Goal: Information Seeking & Learning: Learn about a topic

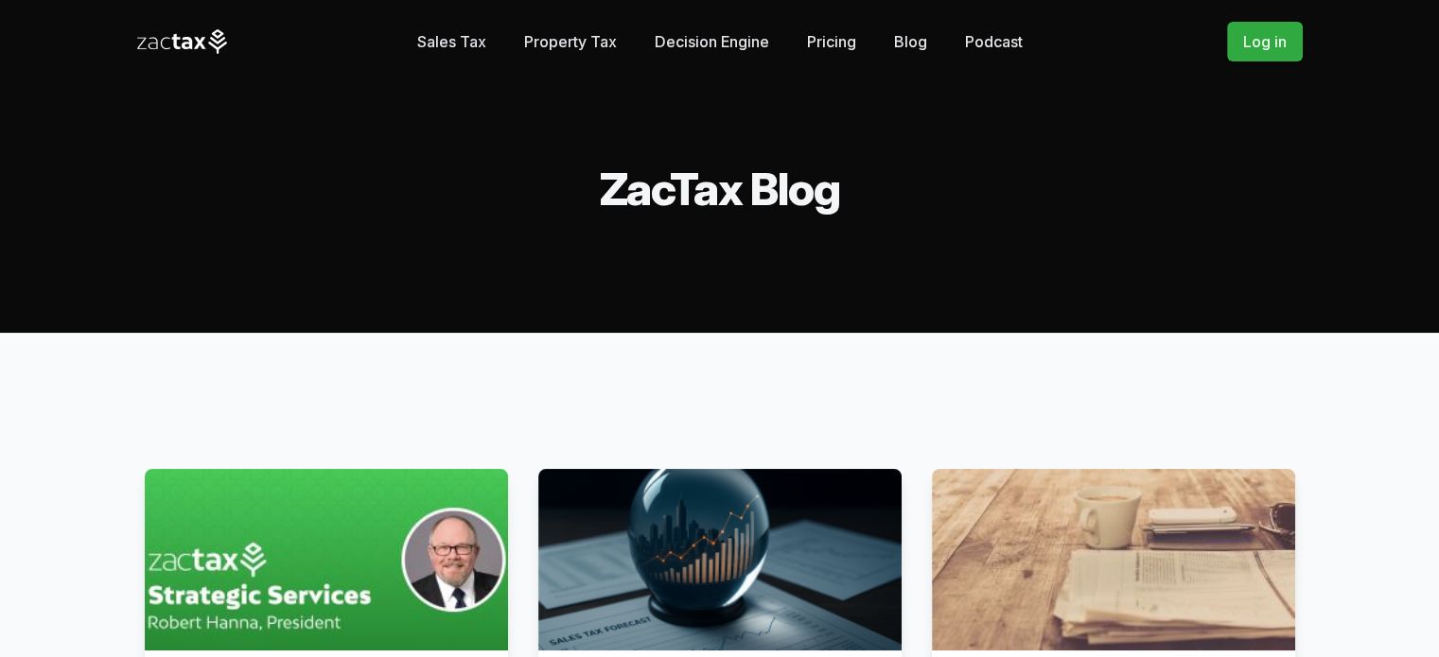
scroll to position [378, 0]
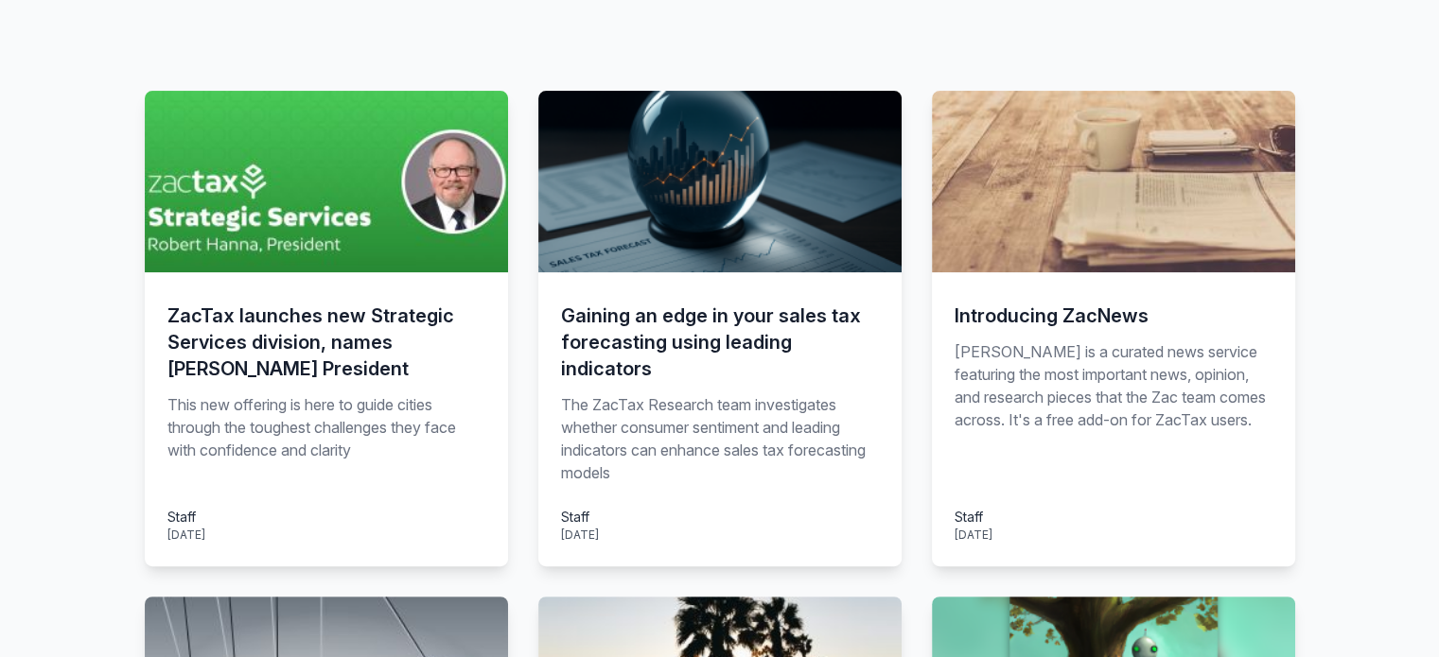
click at [284, 382] on h3 "ZacTax launches new Strategic Services division, names Robert Hanna President" at bounding box center [326, 342] width 318 height 79
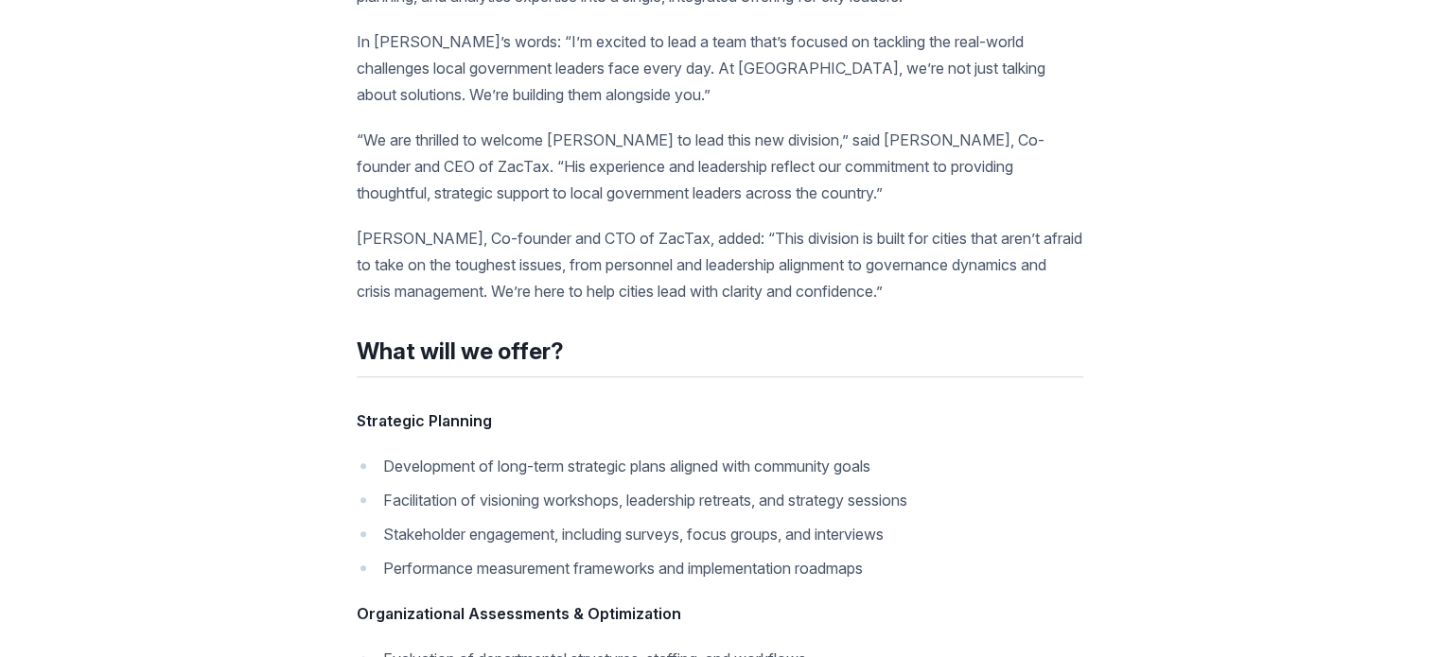
scroll to position [2081, 0]
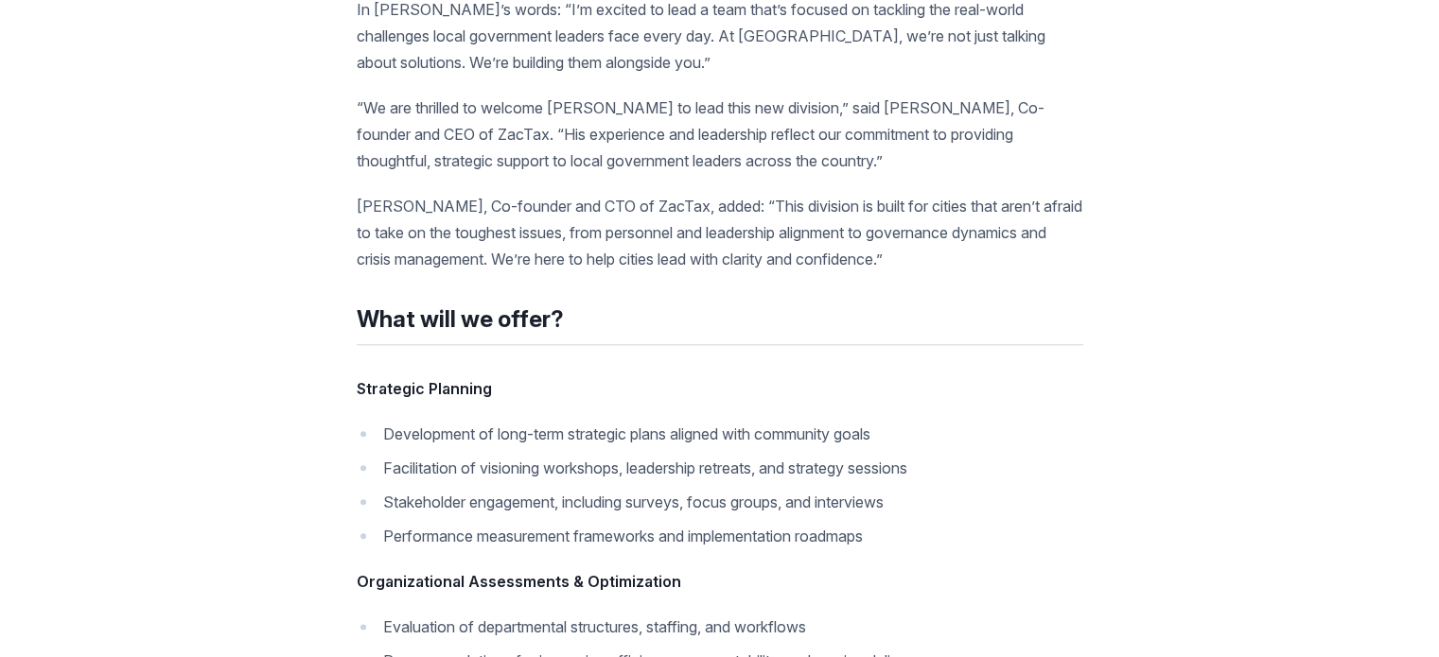
drag, startPoint x: 1283, startPoint y: 469, endPoint x: 779, endPoint y: 396, distance: 508.5
click at [779, 396] on article "Some people enter your professional orbit and change its trajectory. For us, Ro…" at bounding box center [720, 295] width 726 height 2721
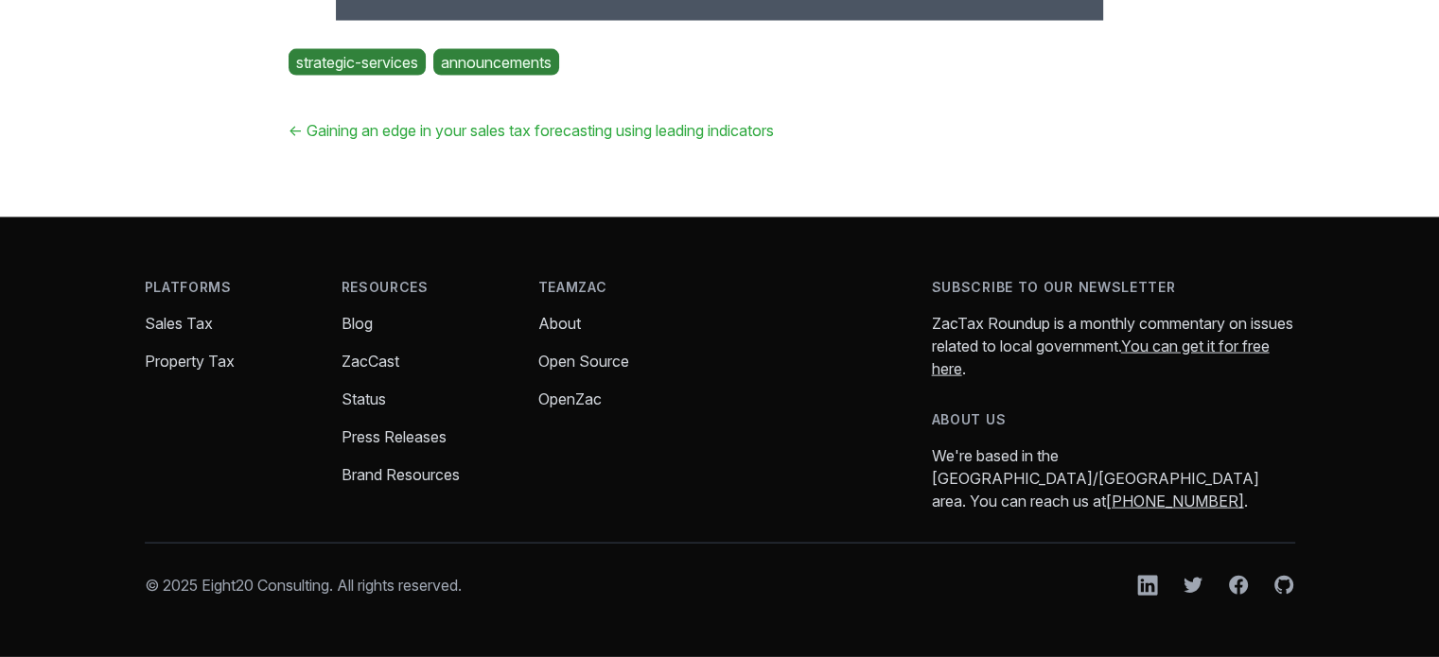
scroll to position [4919, 0]
click at [774, 140] on link "← Gaining an edge in your sales tax forecasting using leading indicators" at bounding box center [531, 130] width 485 height 19
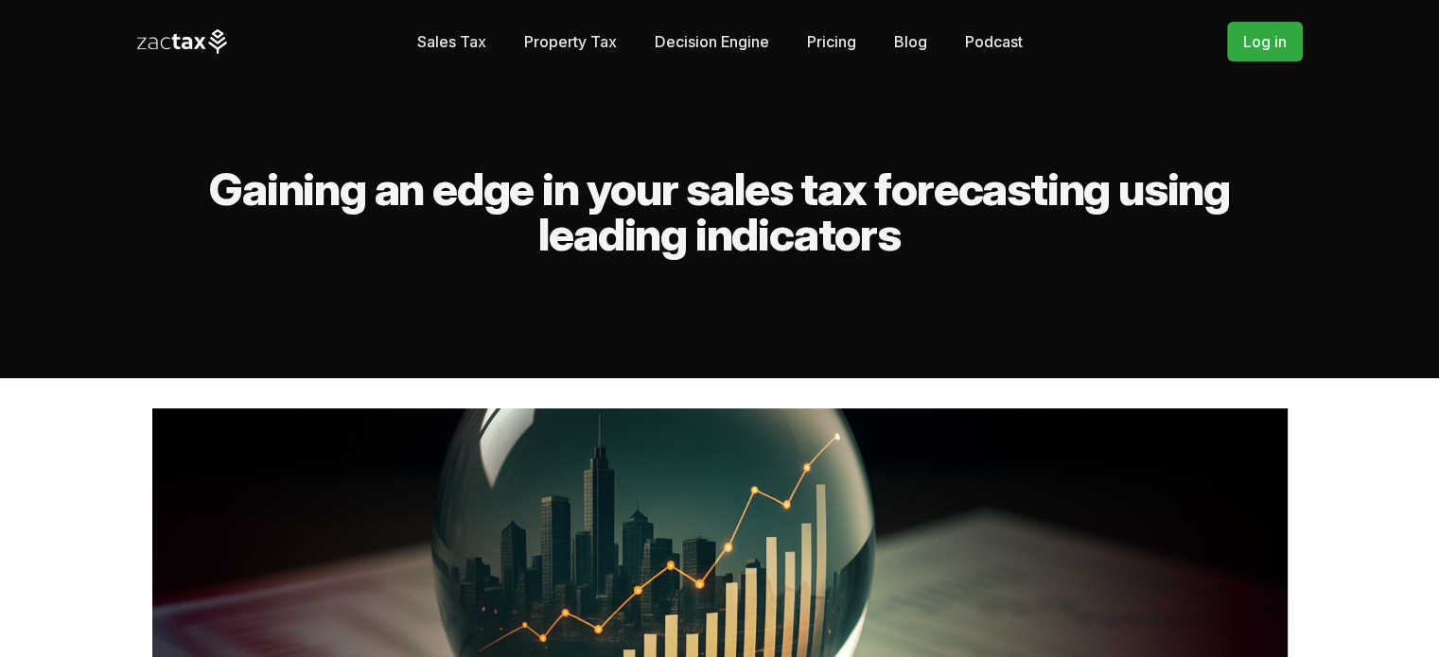
click at [537, 56] on link "Property Tax" at bounding box center [570, 42] width 93 height 38
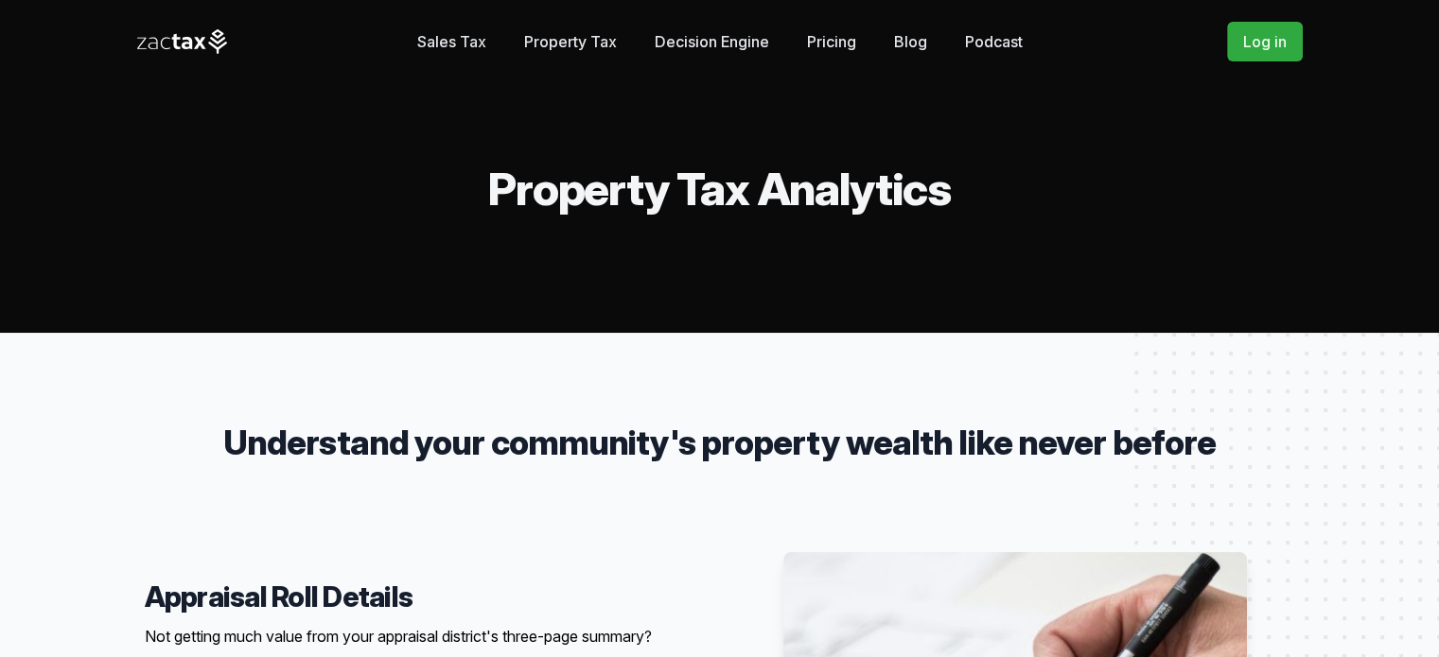
click at [687, 50] on link "Decision Engine" at bounding box center [712, 42] width 114 height 38
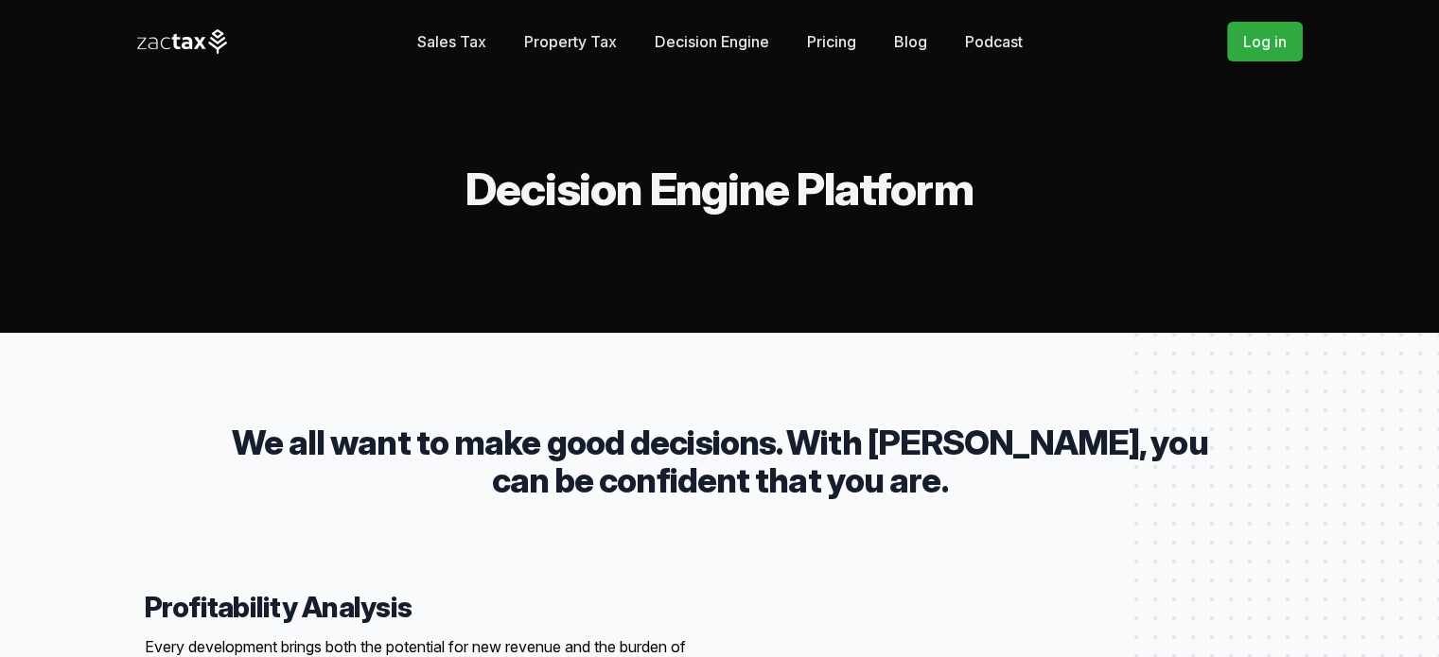
click at [856, 49] on link "Pricing" at bounding box center [831, 42] width 49 height 38
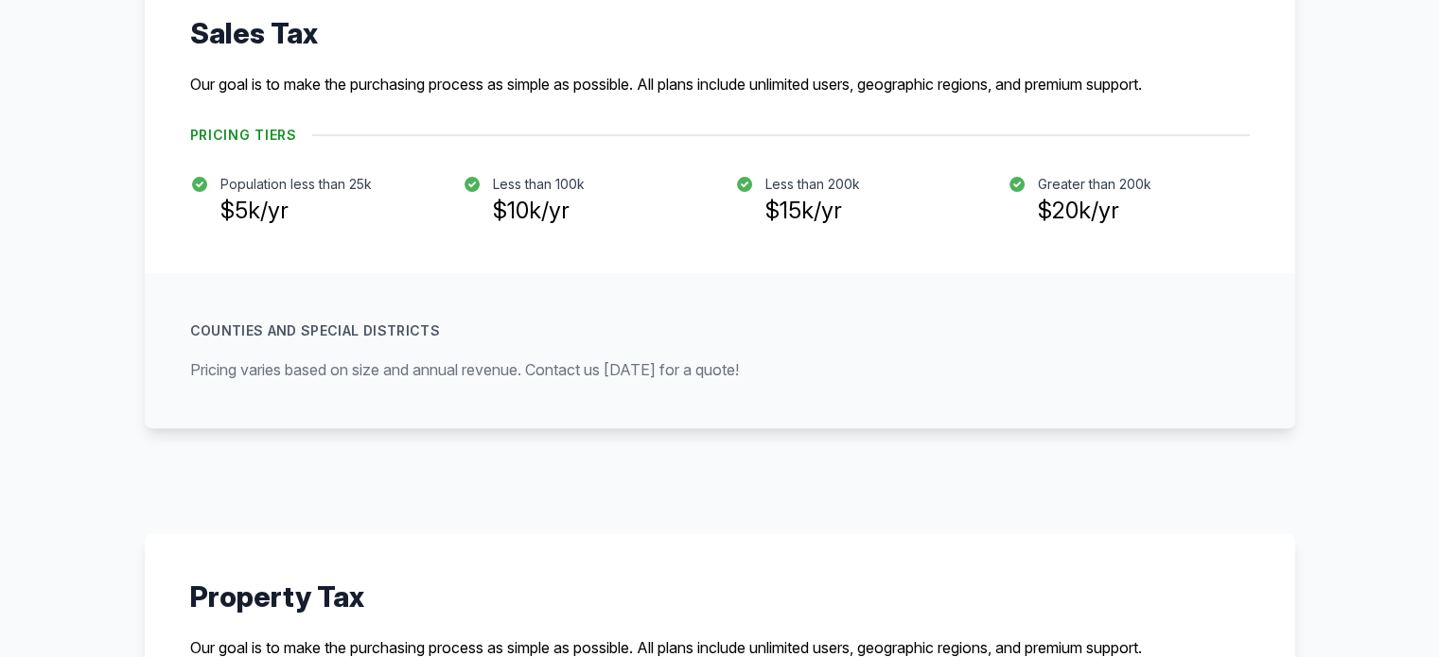
scroll to position [568, 0]
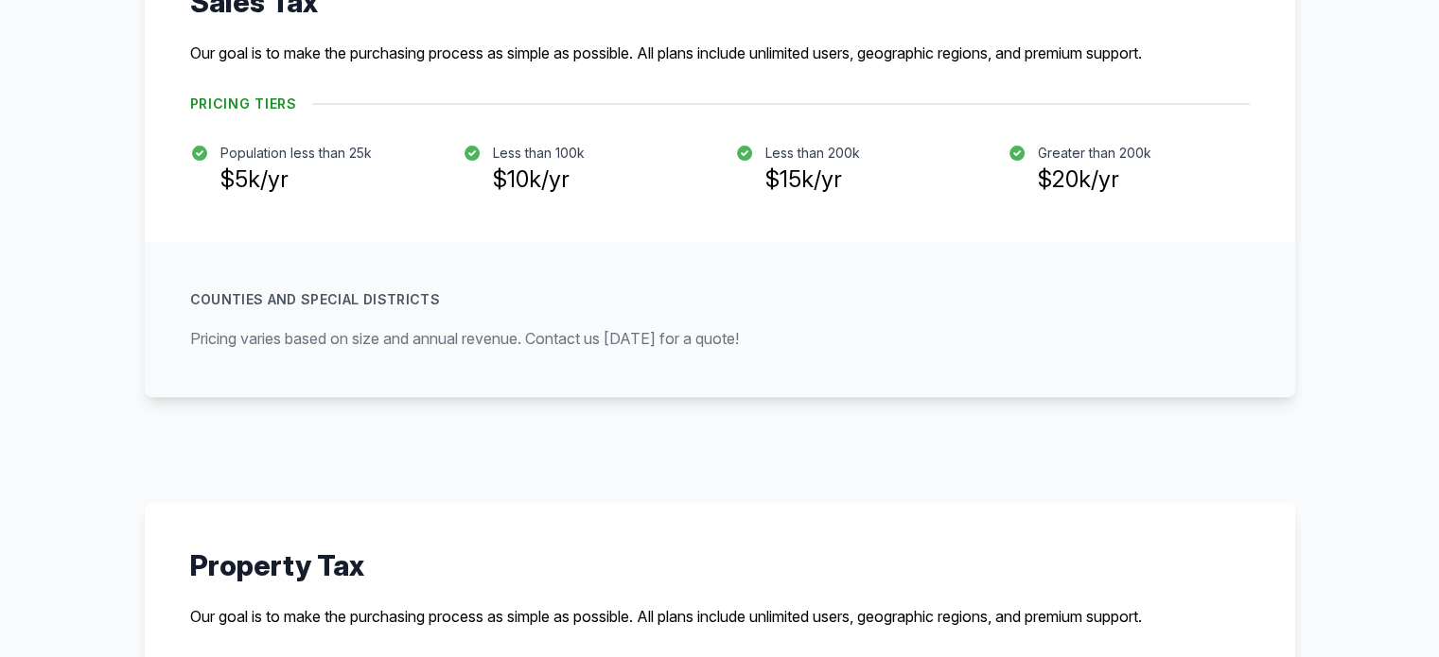
click at [787, 397] on div "Counties and Special Districts Pricing varies based on size and annual revenue.…" at bounding box center [720, 319] width 1150 height 155
click at [1353, 351] on div "Sales Tax Our goal is to make the purchasing process as simple as possible. All…" at bounding box center [719, 168] width 1439 height 458
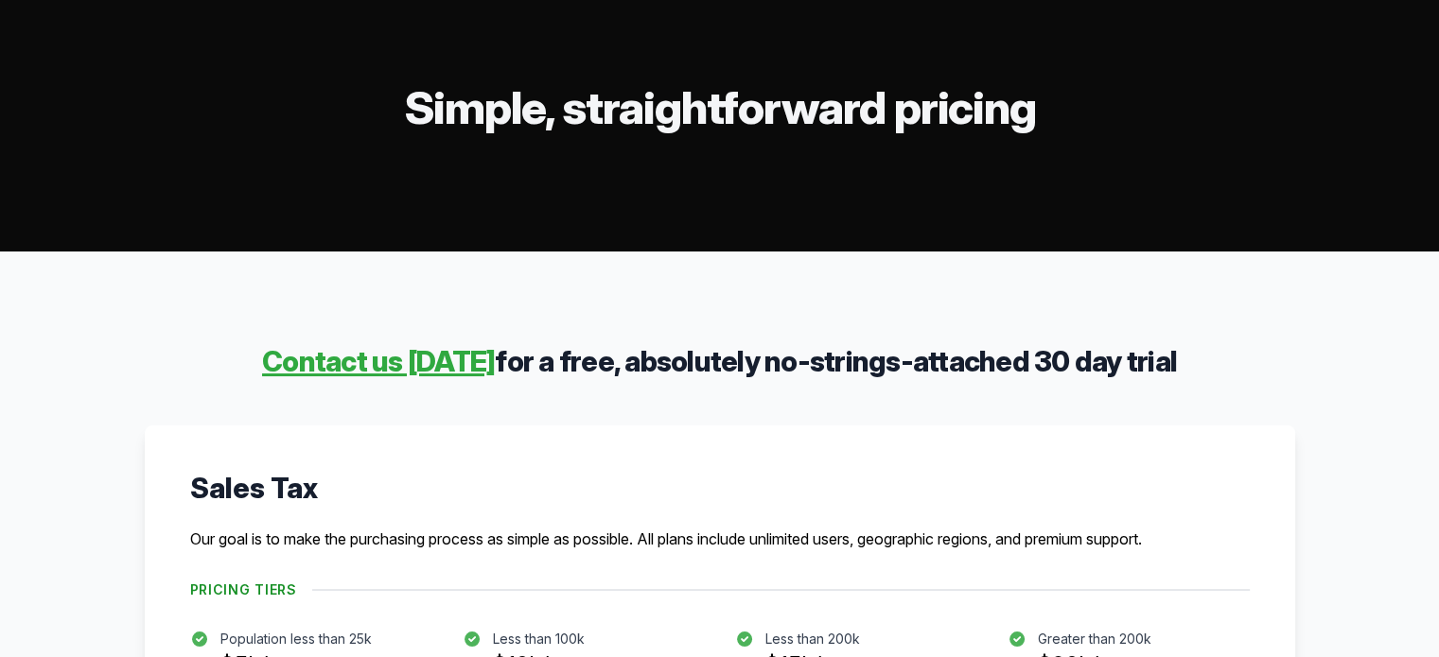
scroll to position [0, 0]
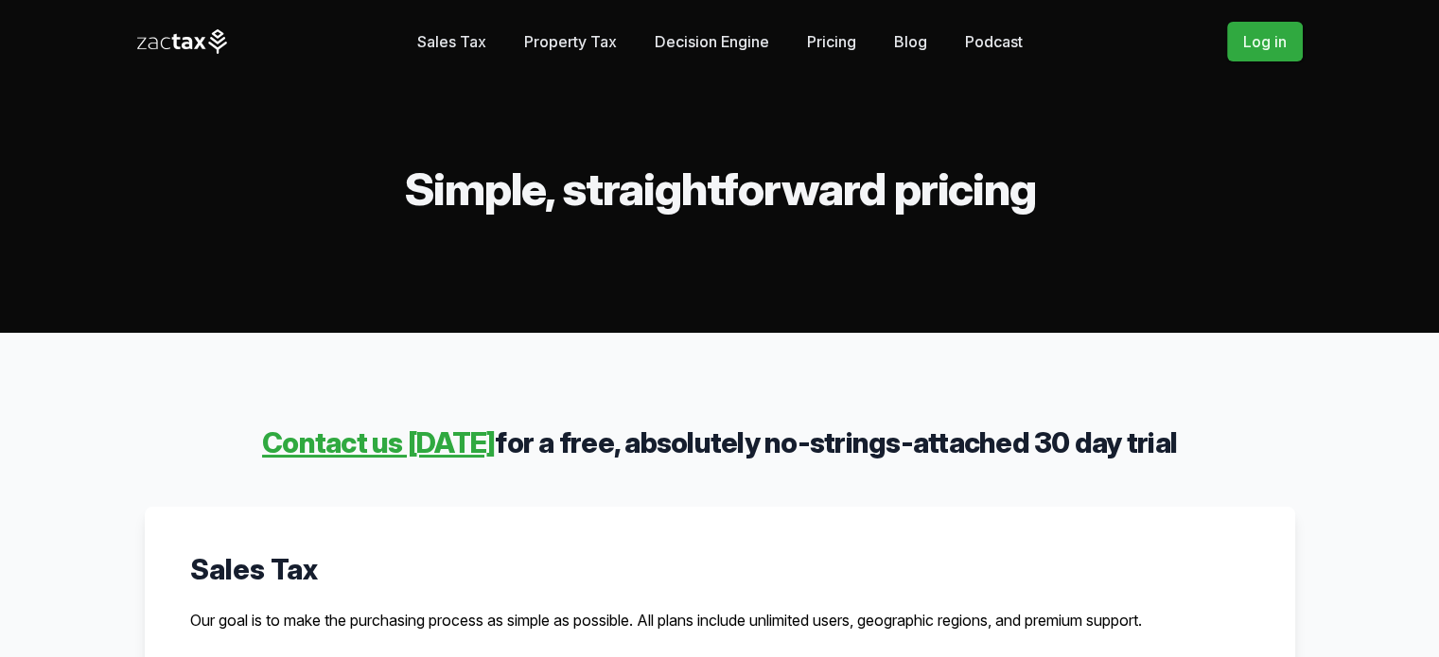
click at [524, 57] on link "Property Tax" at bounding box center [570, 42] width 93 height 38
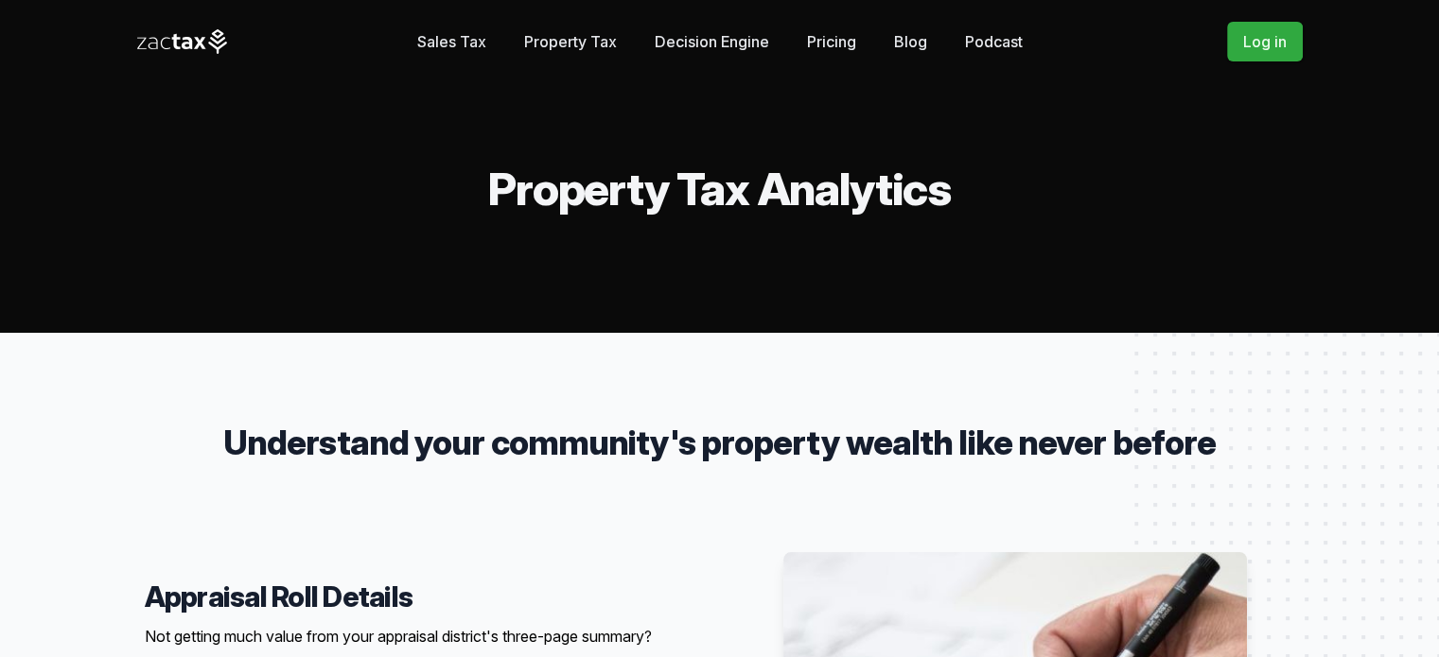
click at [753, 48] on link "Decision Engine" at bounding box center [712, 42] width 114 height 38
click at [692, 51] on link "Decision Engine" at bounding box center [712, 42] width 114 height 38
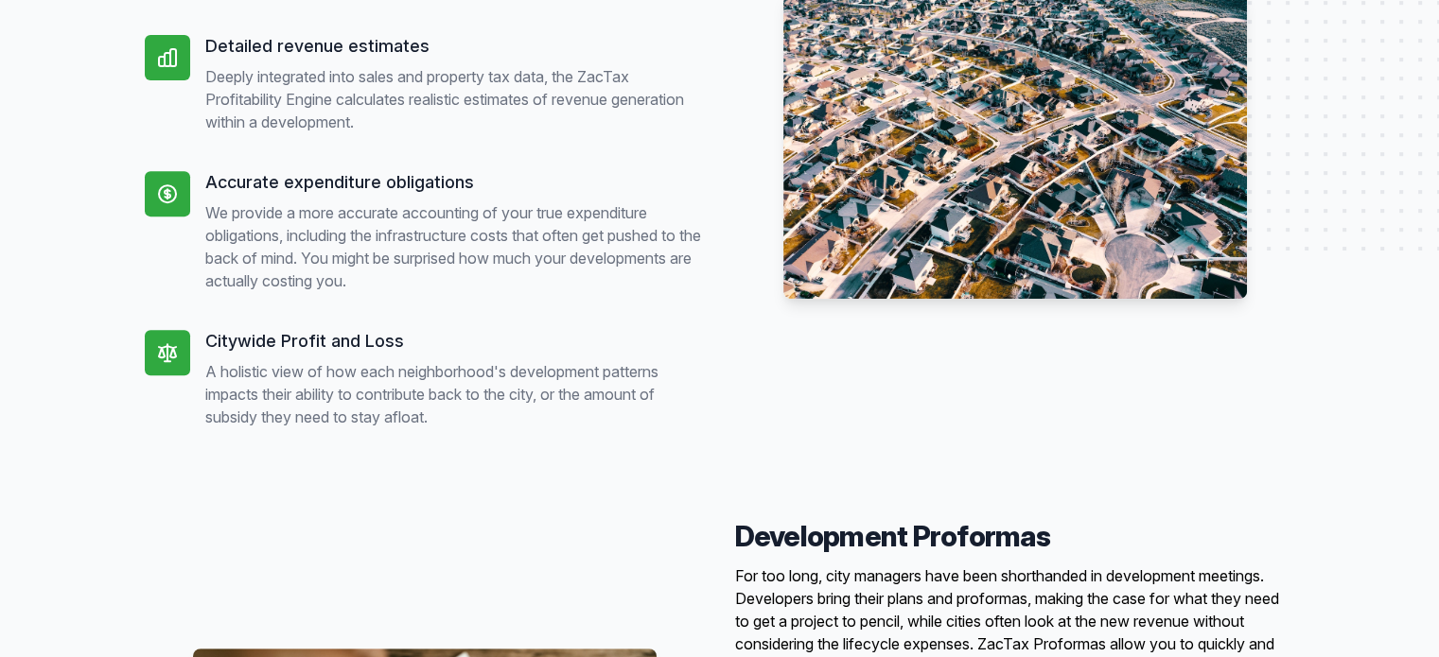
scroll to position [189, 0]
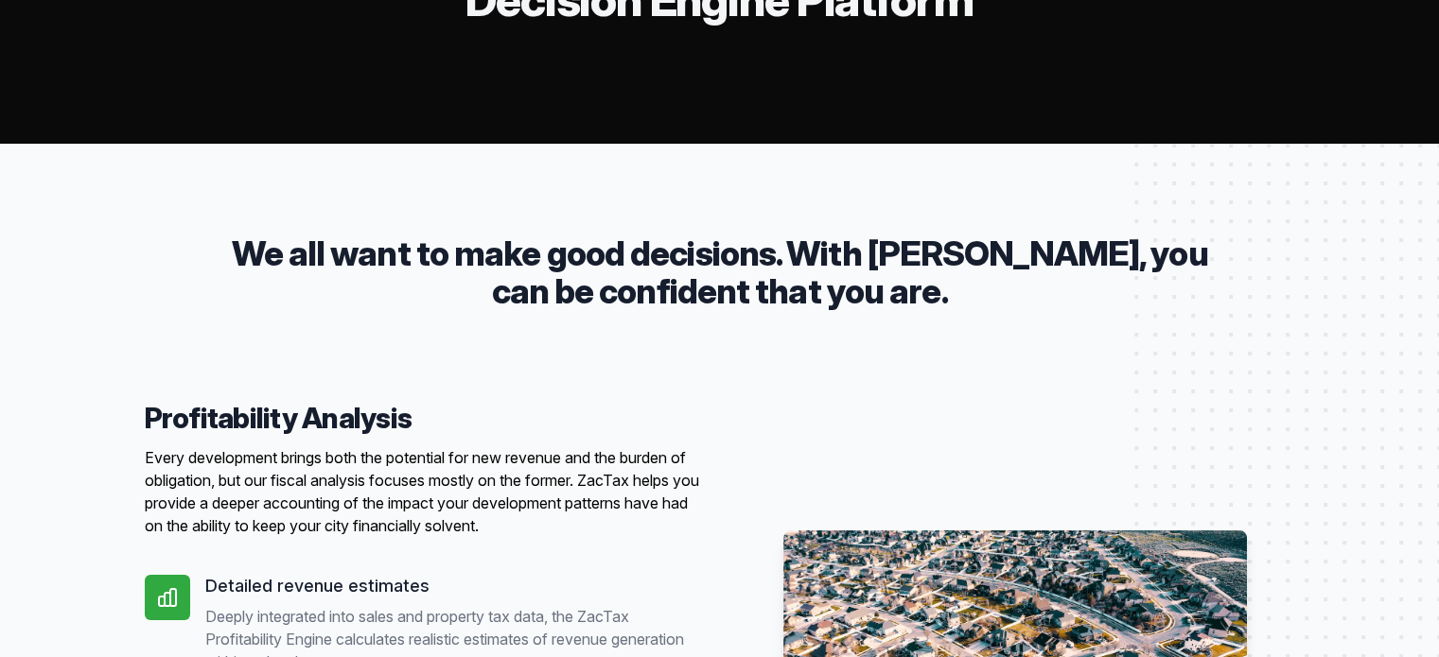
click at [1212, 336] on rect at bounding box center [1325, 420] width 382 height 742
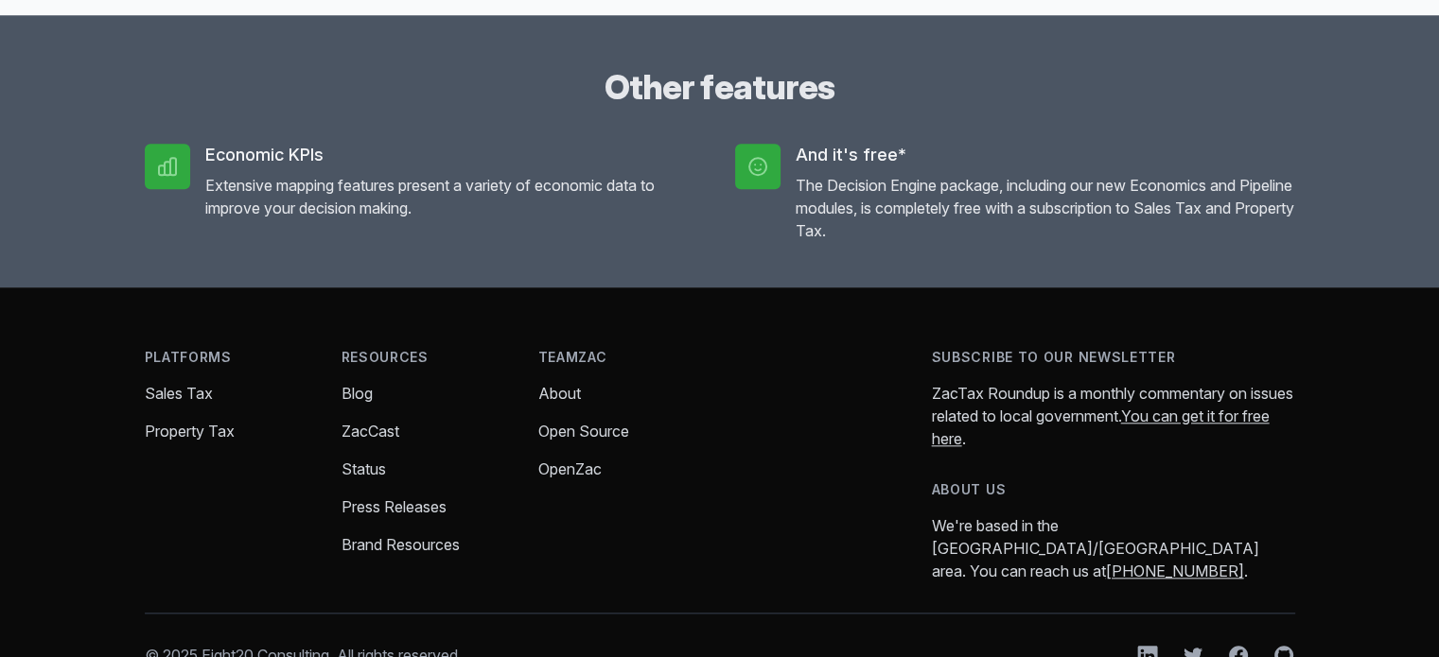
scroll to position [568, 0]
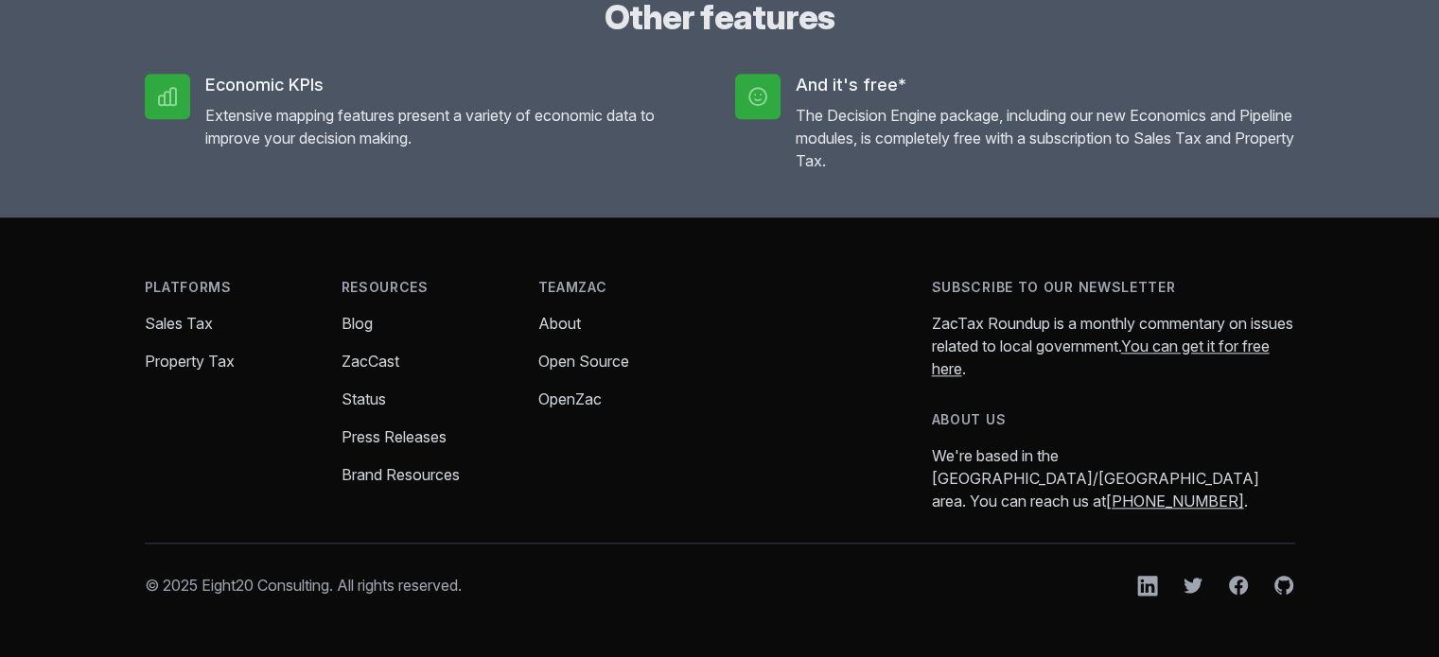
scroll to position [2838, 0]
click at [412, 469] on link "Brand Resources" at bounding box center [400, 474] width 118 height 19
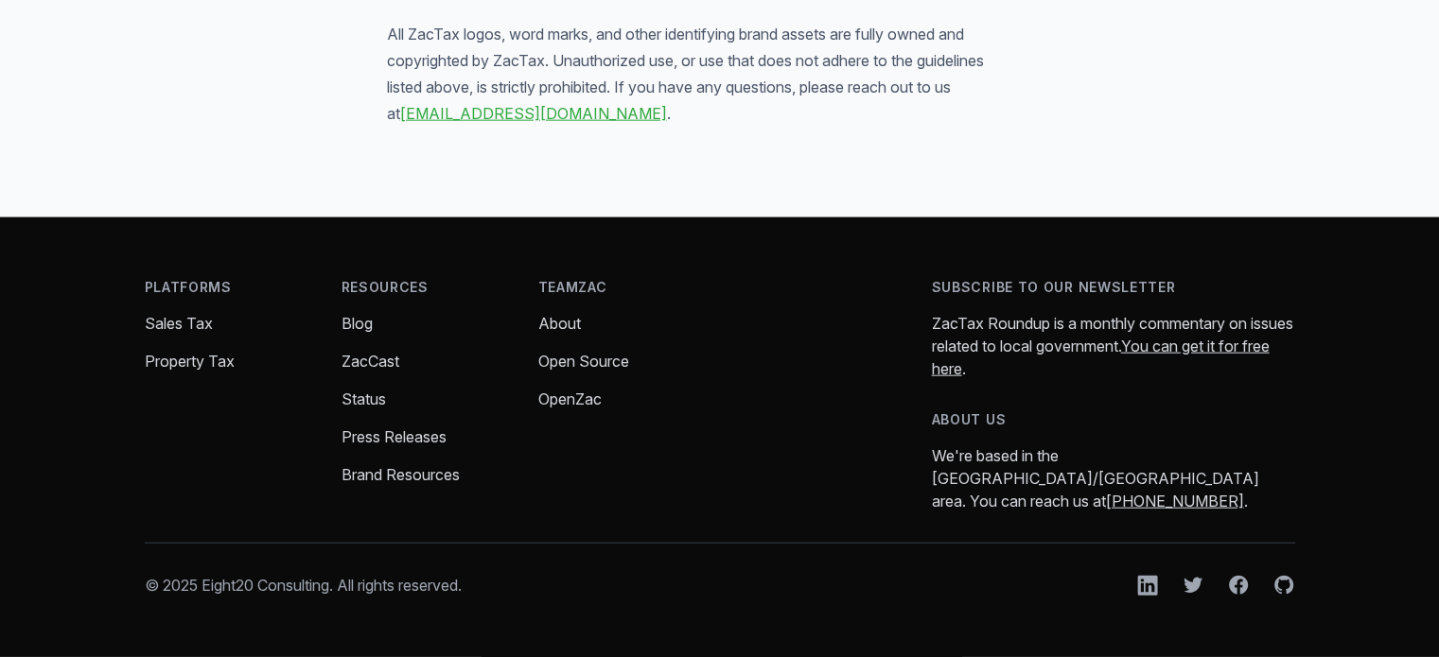
scroll to position [5531, 0]
click at [571, 314] on link "About" at bounding box center [559, 323] width 43 height 19
click at [629, 352] on link "Open Source" at bounding box center [583, 361] width 91 height 19
